Goal: Task Accomplishment & Management: Complete application form

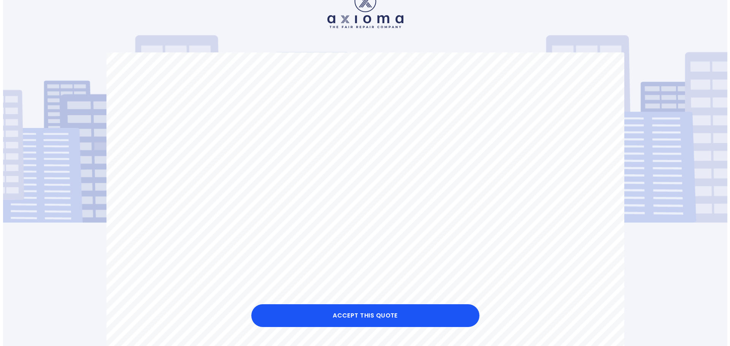
scroll to position [38, 0]
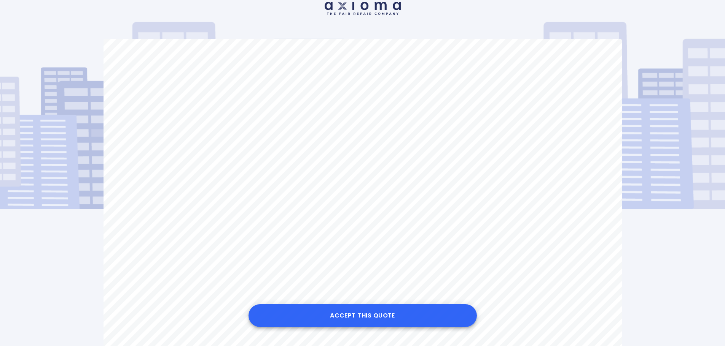
click at [362, 318] on button "Accept this Quote" at bounding box center [362, 316] width 228 height 23
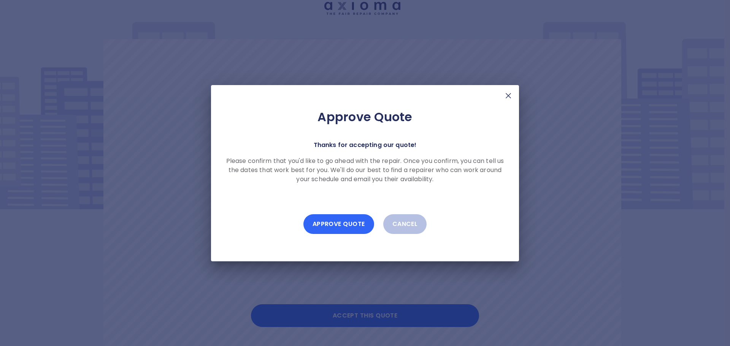
click at [337, 219] on button "Approve Quote" at bounding box center [339, 225] width 71 height 20
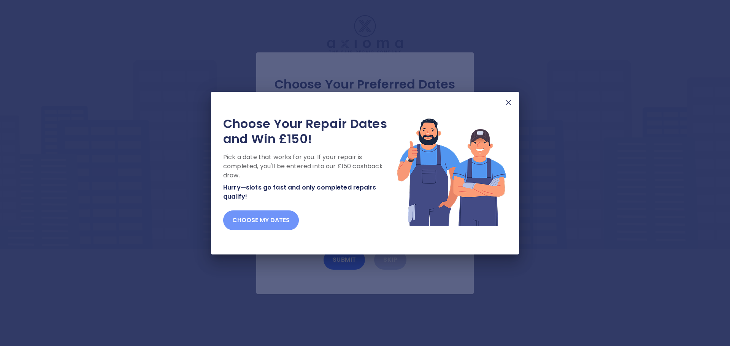
click at [253, 219] on button "Choose my dates" at bounding box center [261, 221] width 76 height 20
click at [270, 224] on button "Choose my dates" at bounding box center [261, 221] width 76 height 20
click at [289, 221] on button "Choose my dates" at bounding box center [261, 221] width 76 height 20
click at [267, 214] on button "Choose my dates" at bounding box center [261, 221] width 76 height 20
click at [247, 222] on button "Choose my dates" at bounding box center [261, 221] width 76 height 20
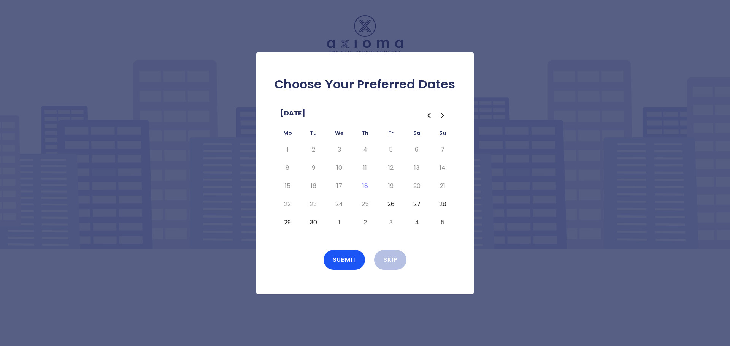
click at [418, 203] on button "27" at bounding box center [417, 205] width 14 height 12
click at [343, 259] on button "Submit" at bounding box center [345, 260] width 42 height 20
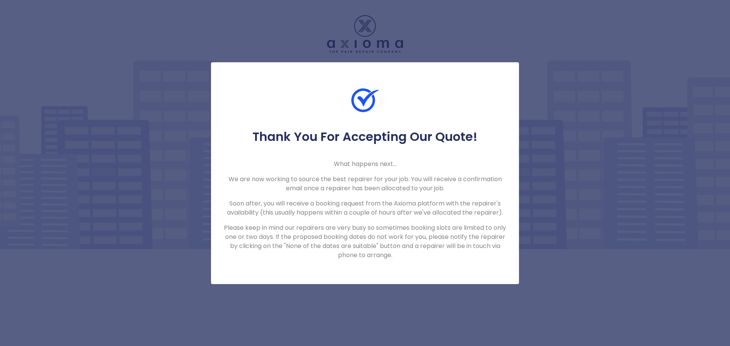
click at [286, 286] on div "Thank You For Accepting Our Quote! What happens next... We are now working to s…" at bounding box center [365, 173] width 730 height 346
click at [165, 30] on div "Thank You For Accepting Our Quote! What happens next... We are now working to s…" at bounding box center [365, 173] width 730 height 346
